Goal: Information Seeking & Learning: Learn about a topic

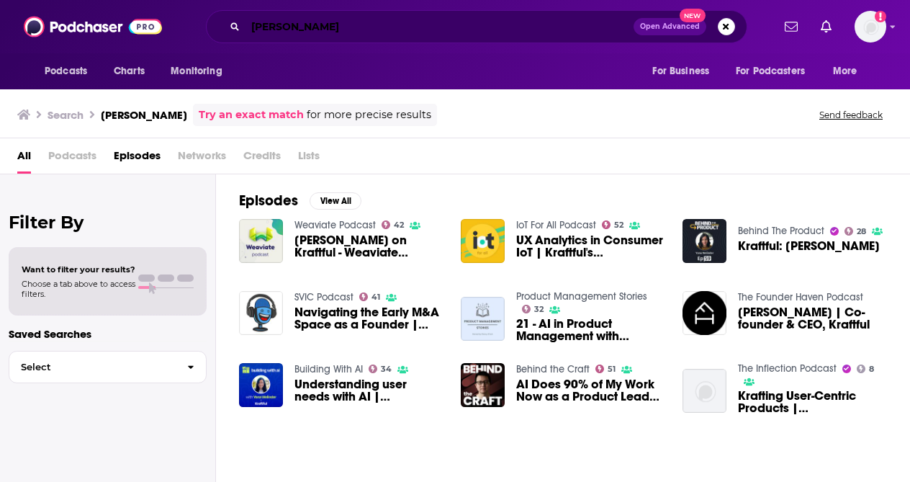
click at [377, 26] on input "[PERSON_NAME]" at bounding box center [440, 26] width 388 height 23
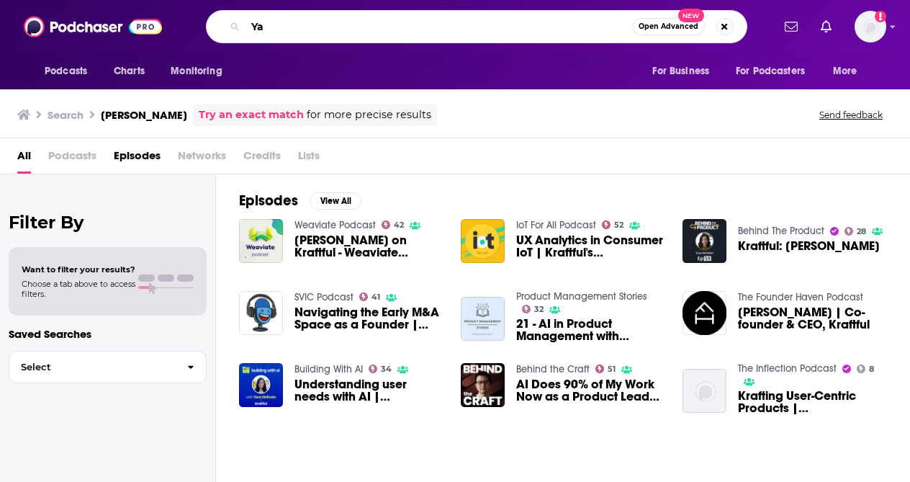
type input "Y"
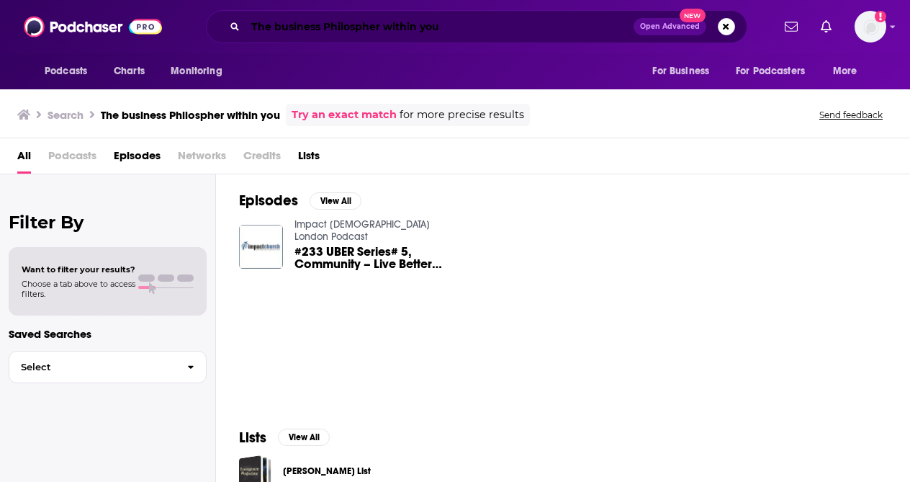
click at [318, 29] on input "The business Philospher within you" at bounding box center [440, 26] width 388 height 23
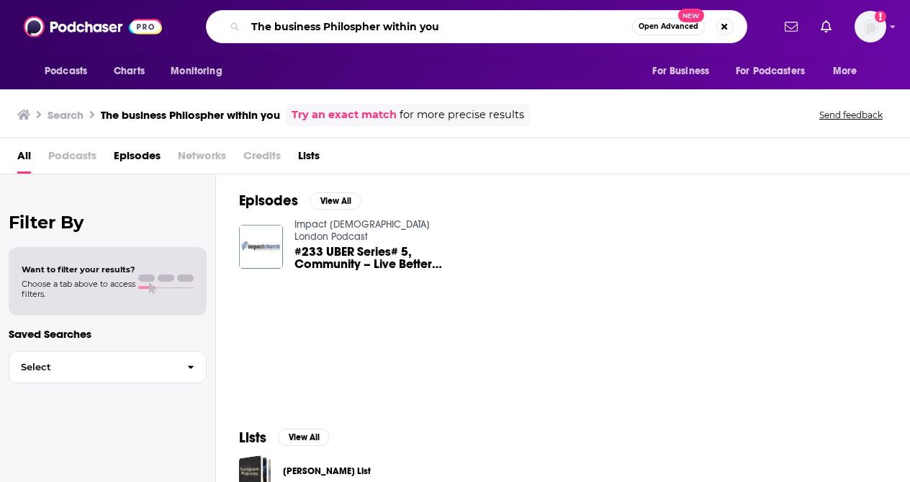
click at [359, 28] on input "The business Philospher within you" at bounding box center [439, 26] width 387 height 23
click at [410, 29] on input "The business Philospher within you" at bounding box center [439, 26] width 387 height 23
click at [359, 28] on input "The business Philospher within you" at bounding box center [439, 26] width 387 height 23
type input "The business Philosopher within you"
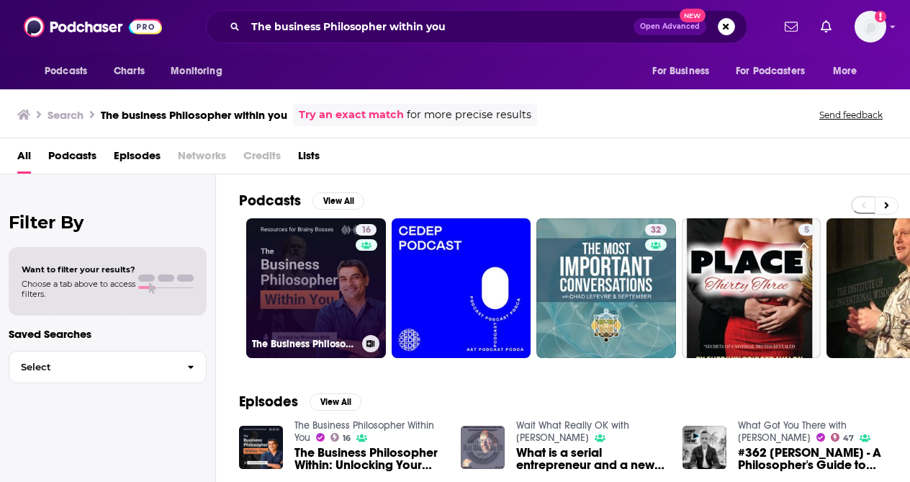
click at [320, 282] on link "16 The Business Philosopher Within You" at bounding box center [316, 288] width 140 height 140
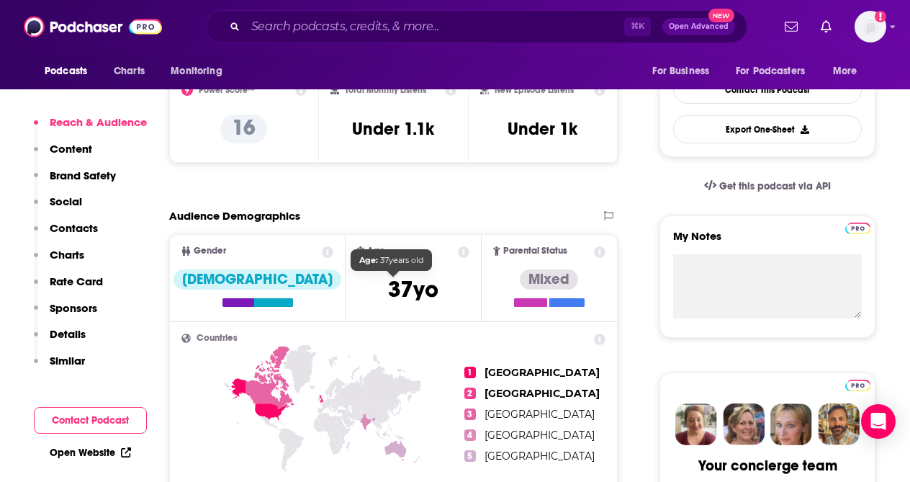
scroll to position [386, 0]
